Goal: Task Accomplishment & Management: Manage account settings

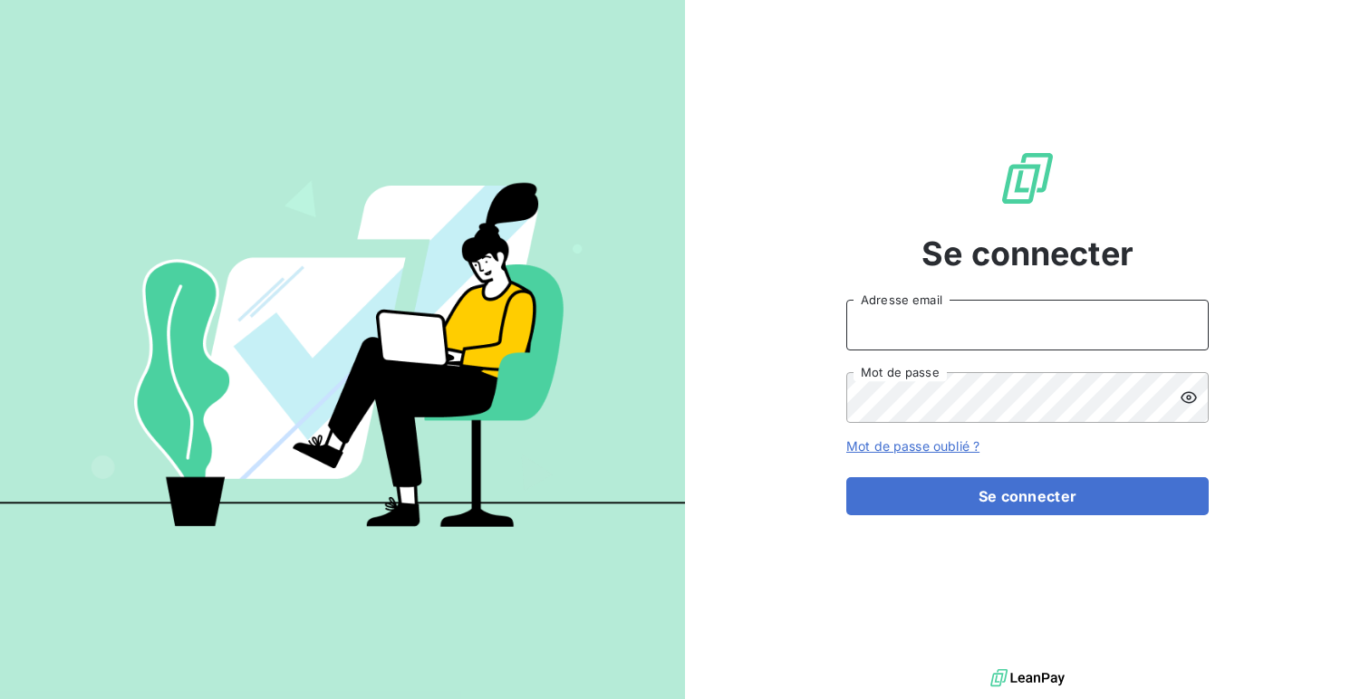
click at [948, 316] on input "Adresse email" at bounding box center [1027, 325] width 362 height 51
type input "admin@luxsense"
click at [846, 478] on button "Se connecter" at bounding box center [1027, 497] width 362 height 38
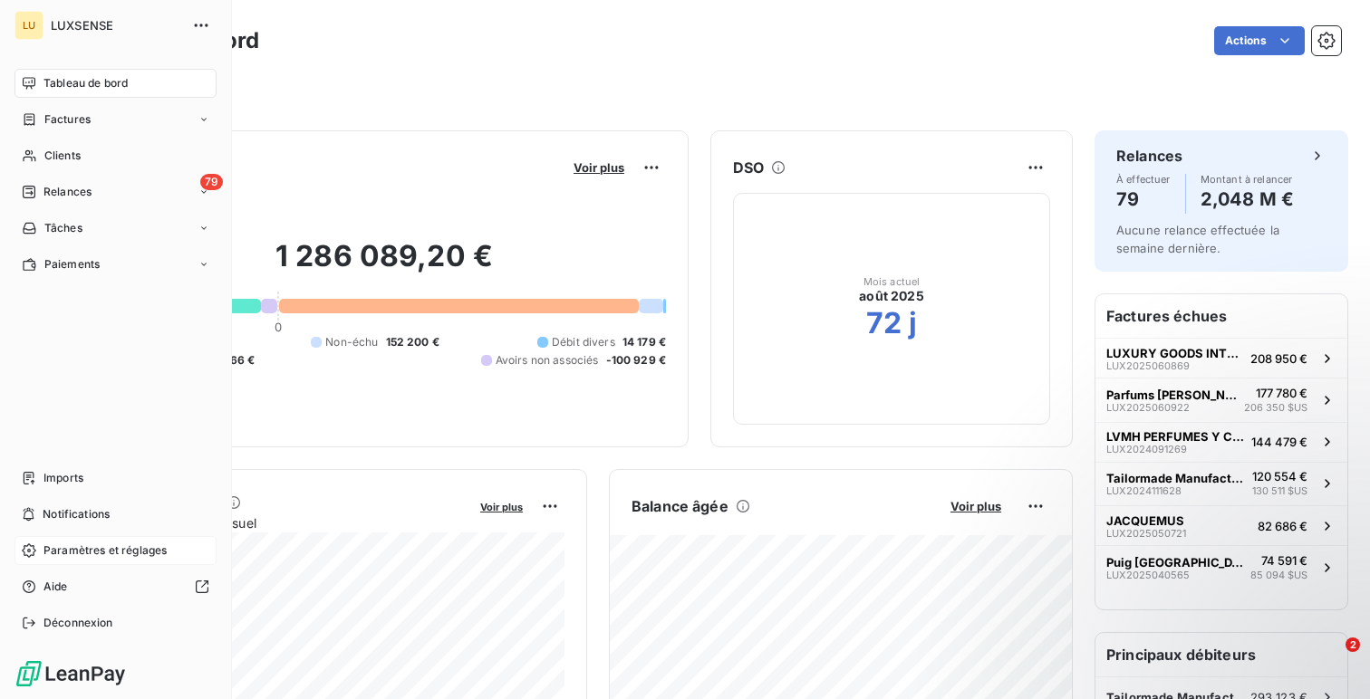
click at [68, 548] on span "Paramètres et réglages" at bounding box center [104, 551] width 123 height 16
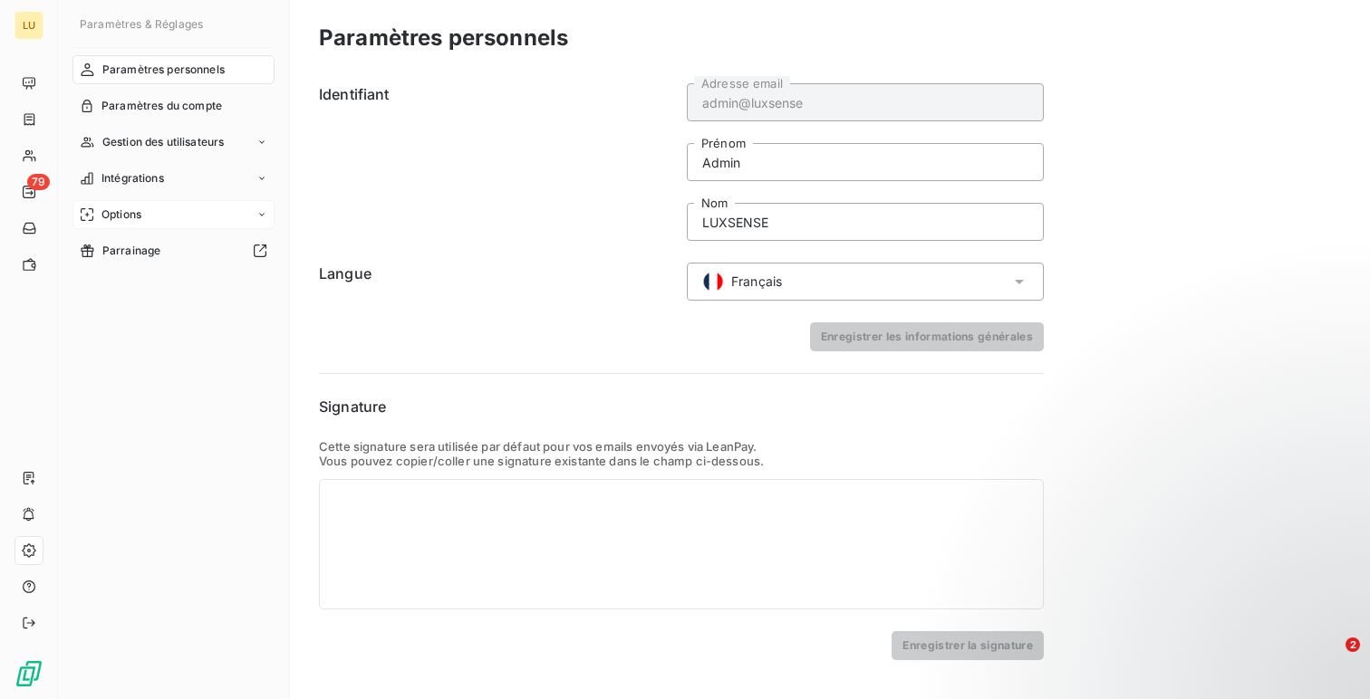
click at [145, 218] on div "Options" at bounding box center [173, 214] width 202 height 29
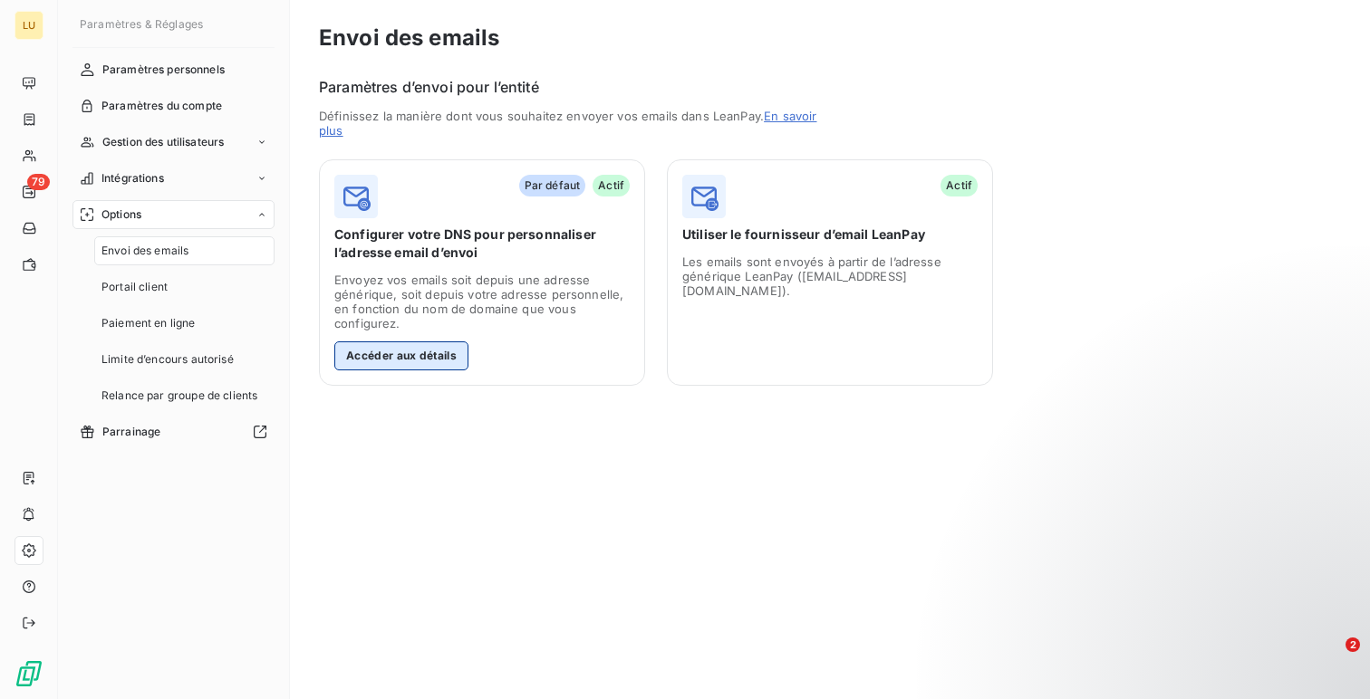
click at [425, 352] on button "Accéder aux détails" at bounding box center [401, 356] width 134 height 29
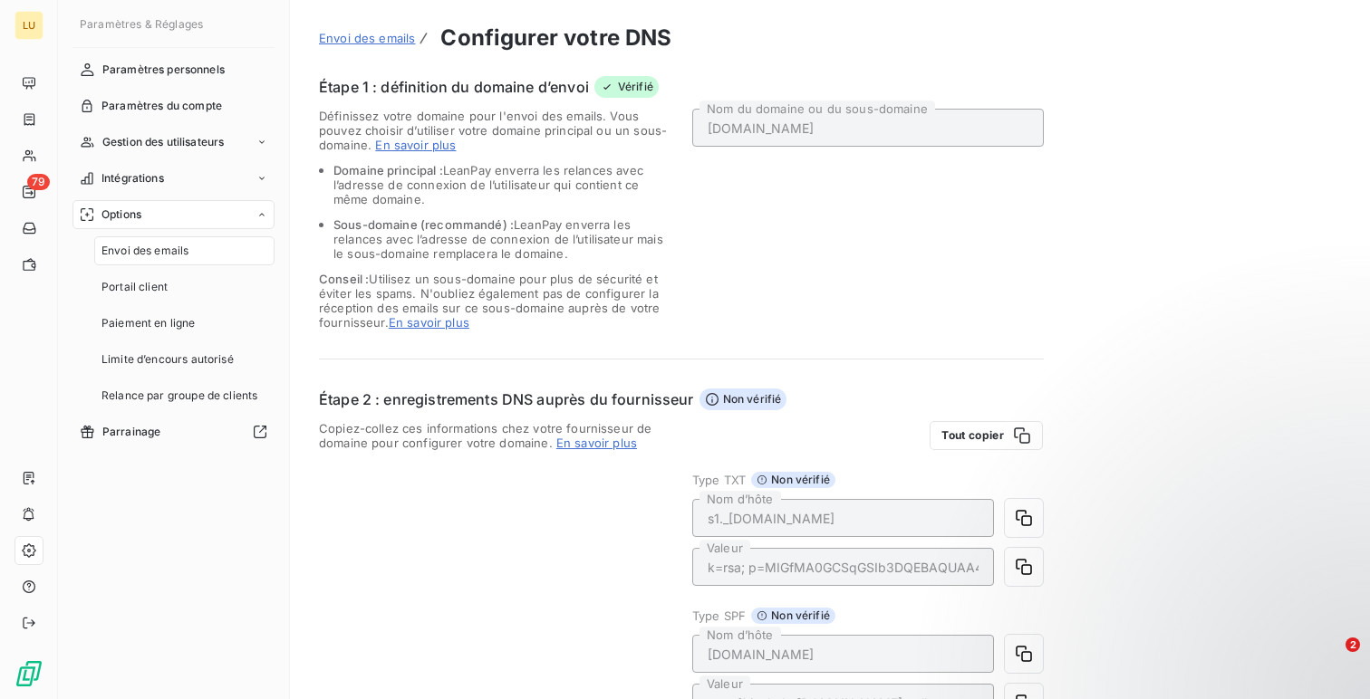
click at [172, 246] on span "Envoi des emails" at bounding box center [144, 251] width 87 height 16
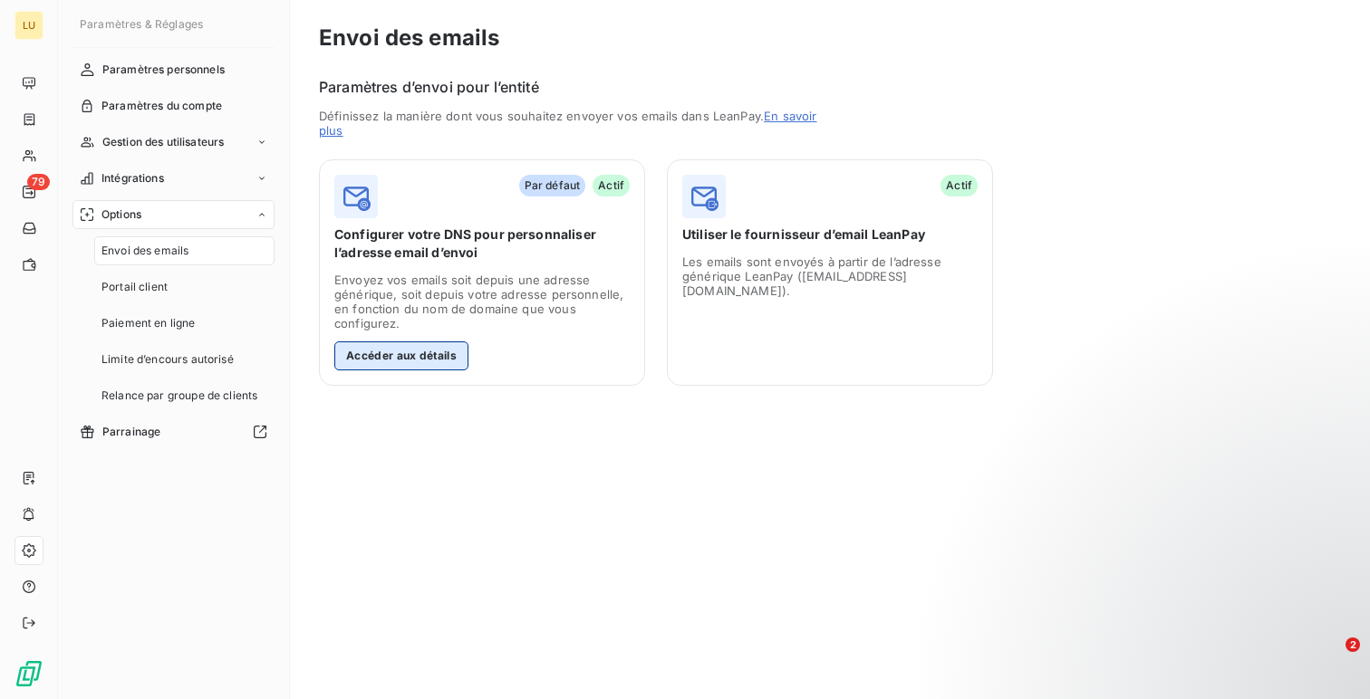
click at [371, 365] on button "Accéder aux détails" at bounding box center [401, 356] width 134 height 29
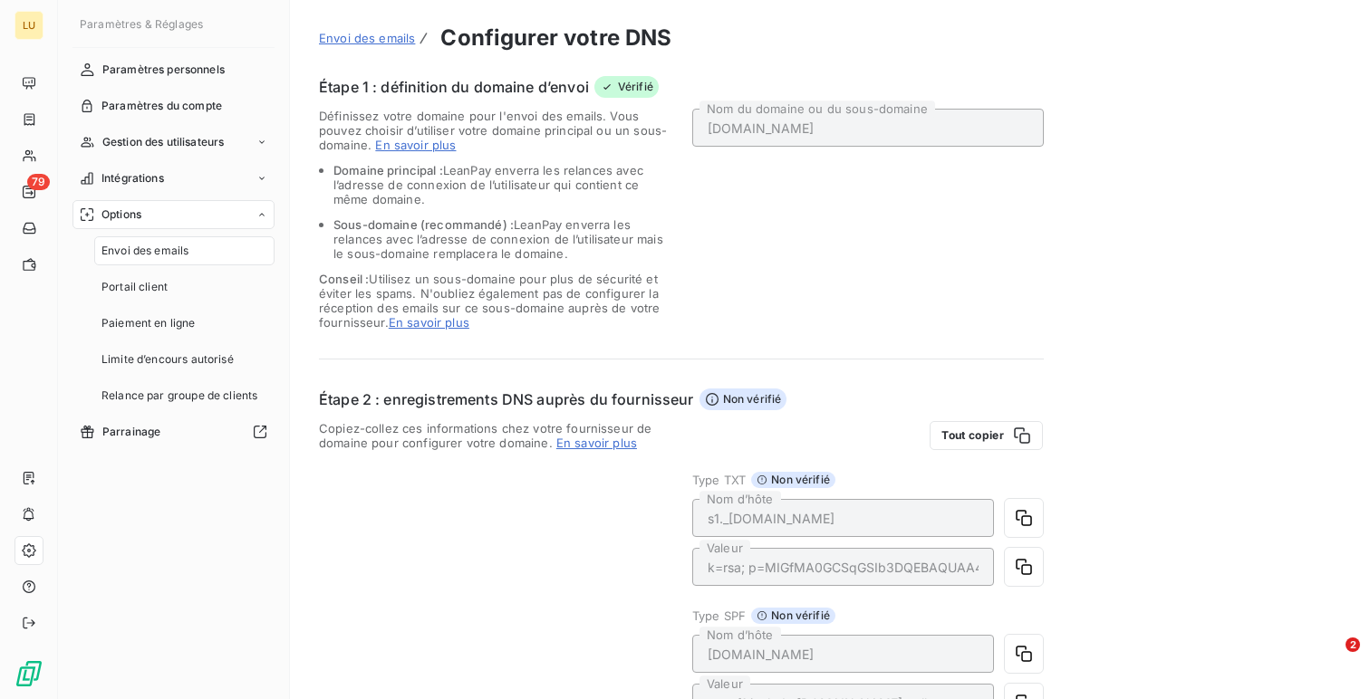
click at [181, 241] on div "Envoi des emails" at bounding box center [184, 250] width 180 height 29
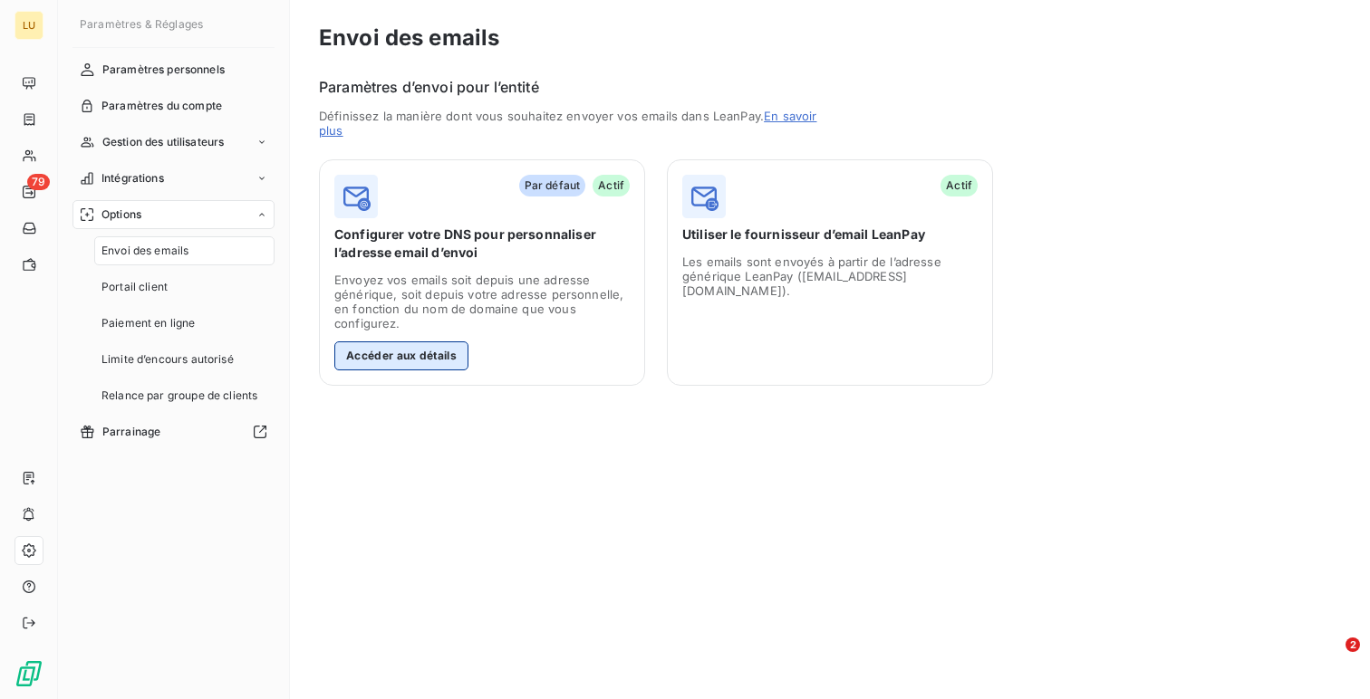
click at [422, 360] on button "Accéder aux détails" at bounding box center [401, 356] width 134 height 29
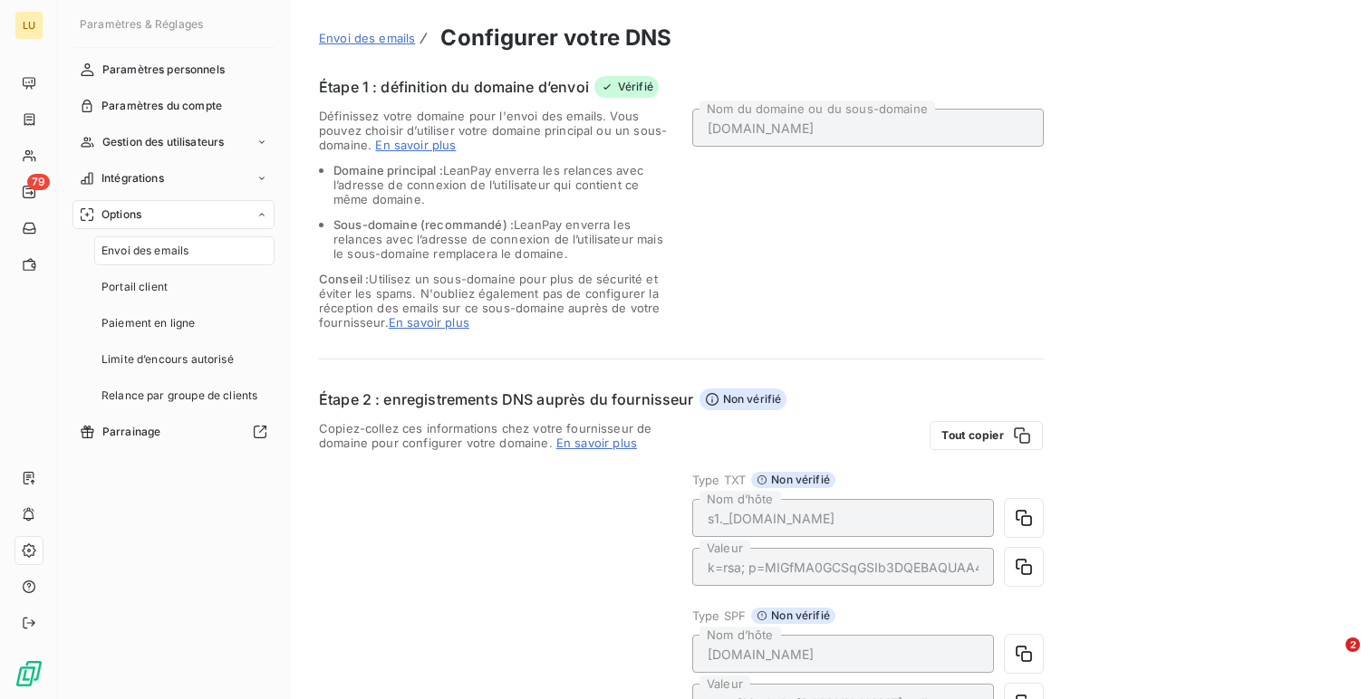
click at [678, 131] on div "Définissez votre domaine pour l'envoi des emails. Vous pouvez choisir d’utilise…" at bounding box center [681, 219] width 725 height 221
click at [729, 189] on div "[DOMAIN_NAME] Nom du domaine ou du sous-domaine" at bounding box center [868, 219] width 352 height 221
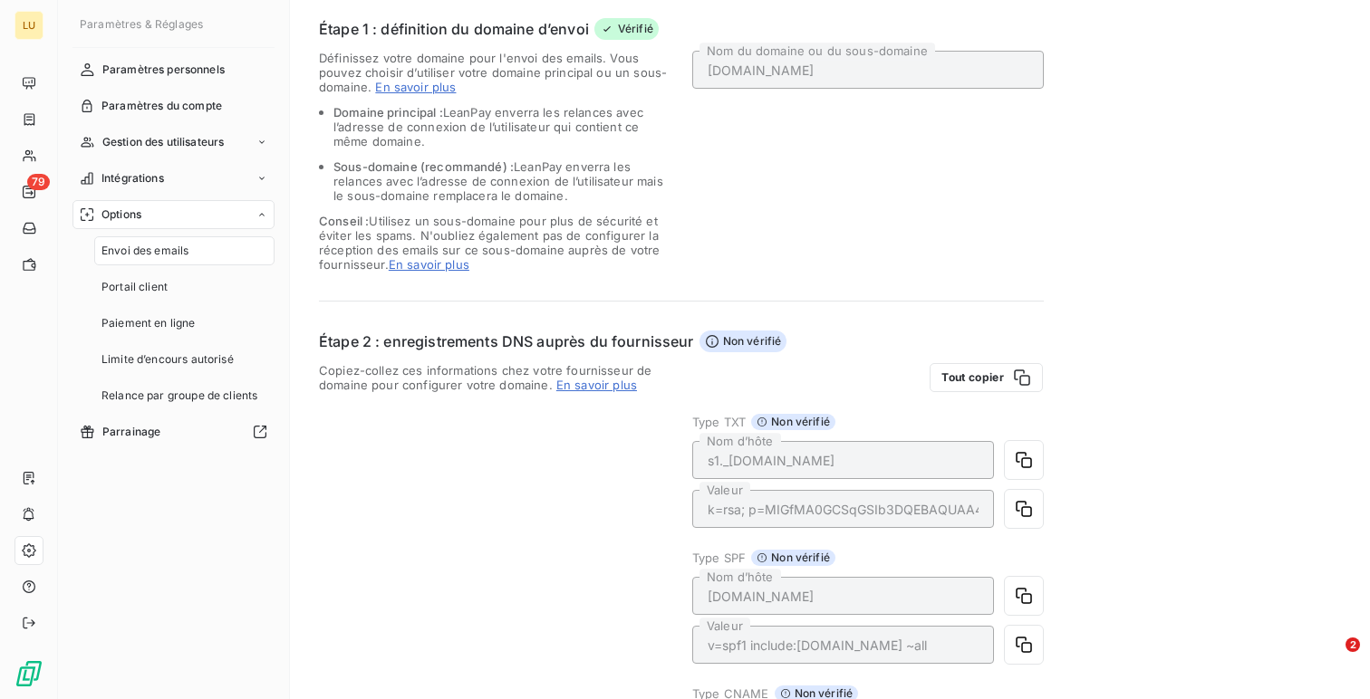
click at [752, 208] on div "[DOMAIN_NAME] Nom du domaine ou du sous-domaine" at bounding box center [868, 161] width 352 height 221
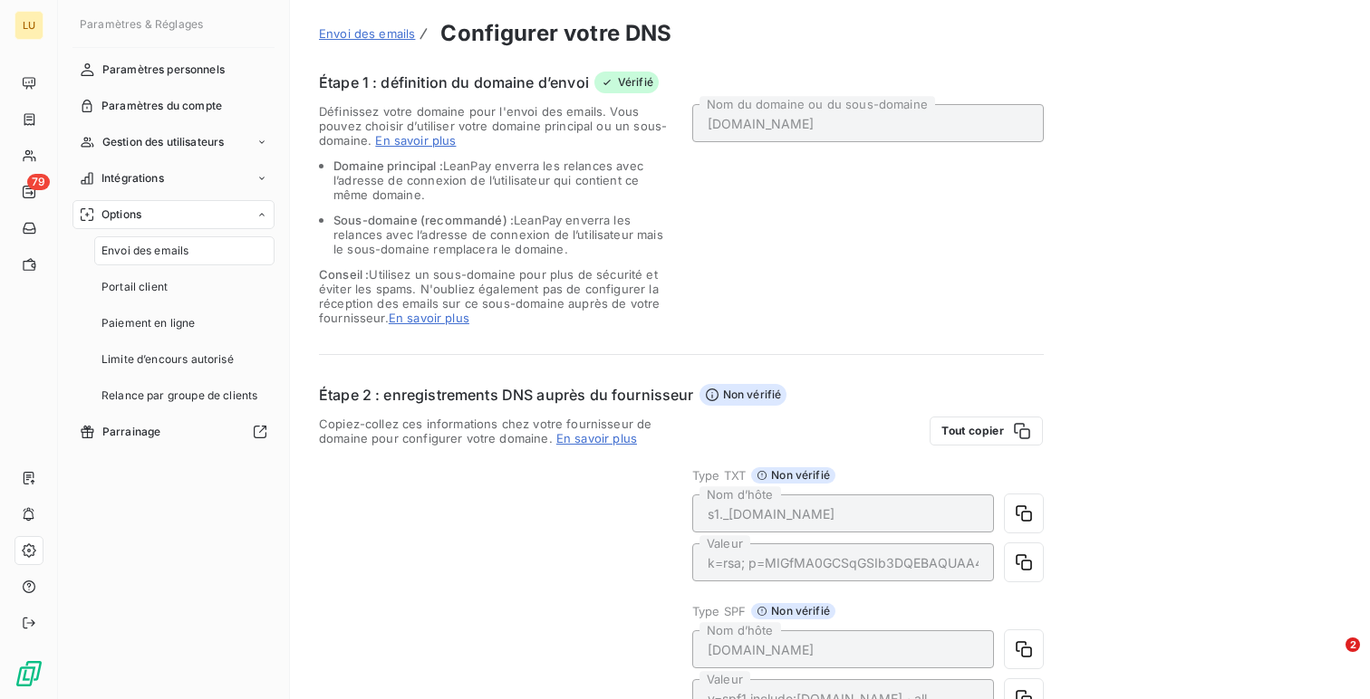
scroll to position [4, 0]
click at [771, 287] on div "[DOMAIN_NAME] Nom du domaine ou du sous-domaine" at bounding box center [868, 215] width 352 height 221
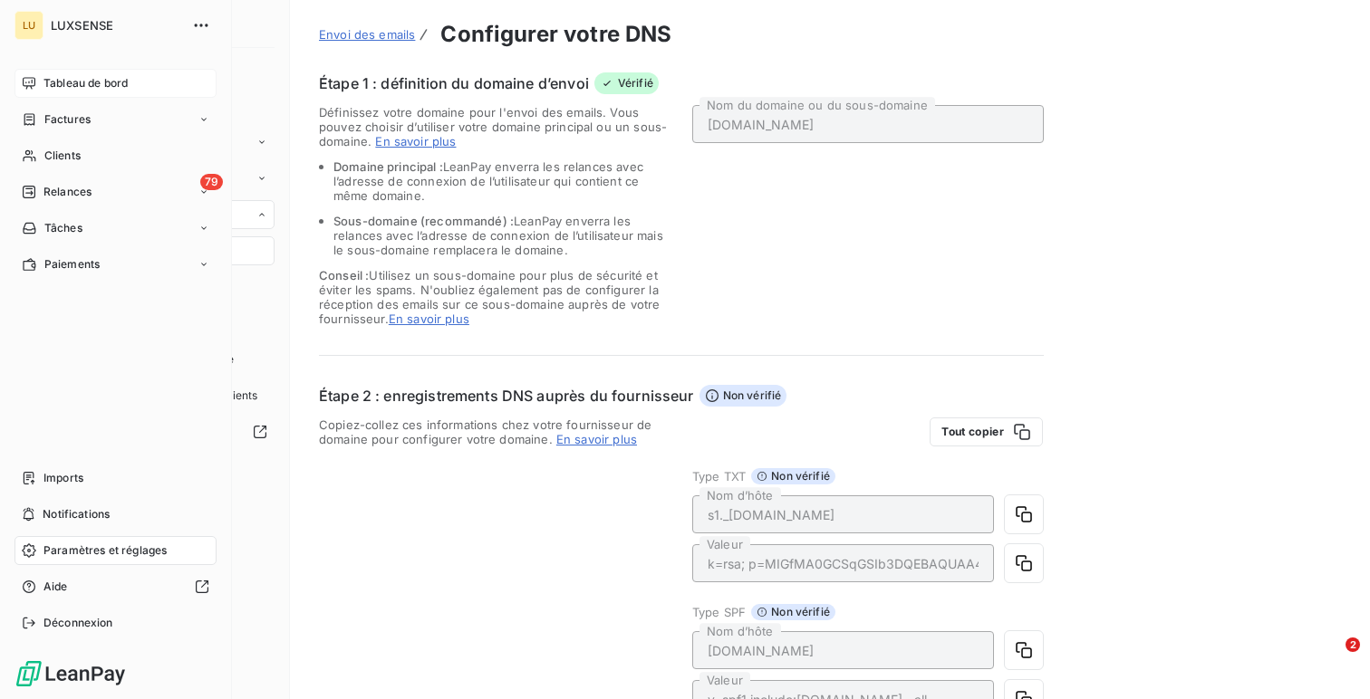
click at [30, 86] on icon at bounding box center [29, 83] width 13 height 12
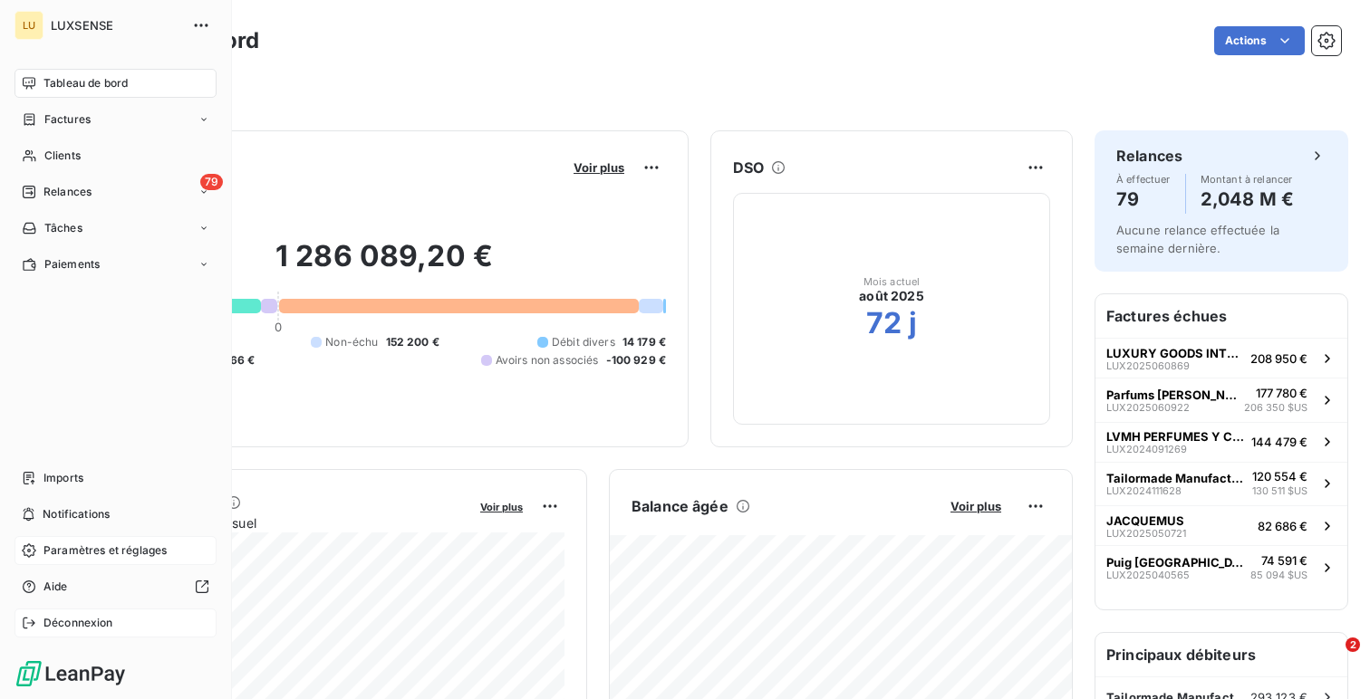
click at [114, 628] on div "Déconnexion" at bounding box center [115, 623] width 202 height 29
